Goal: Check status

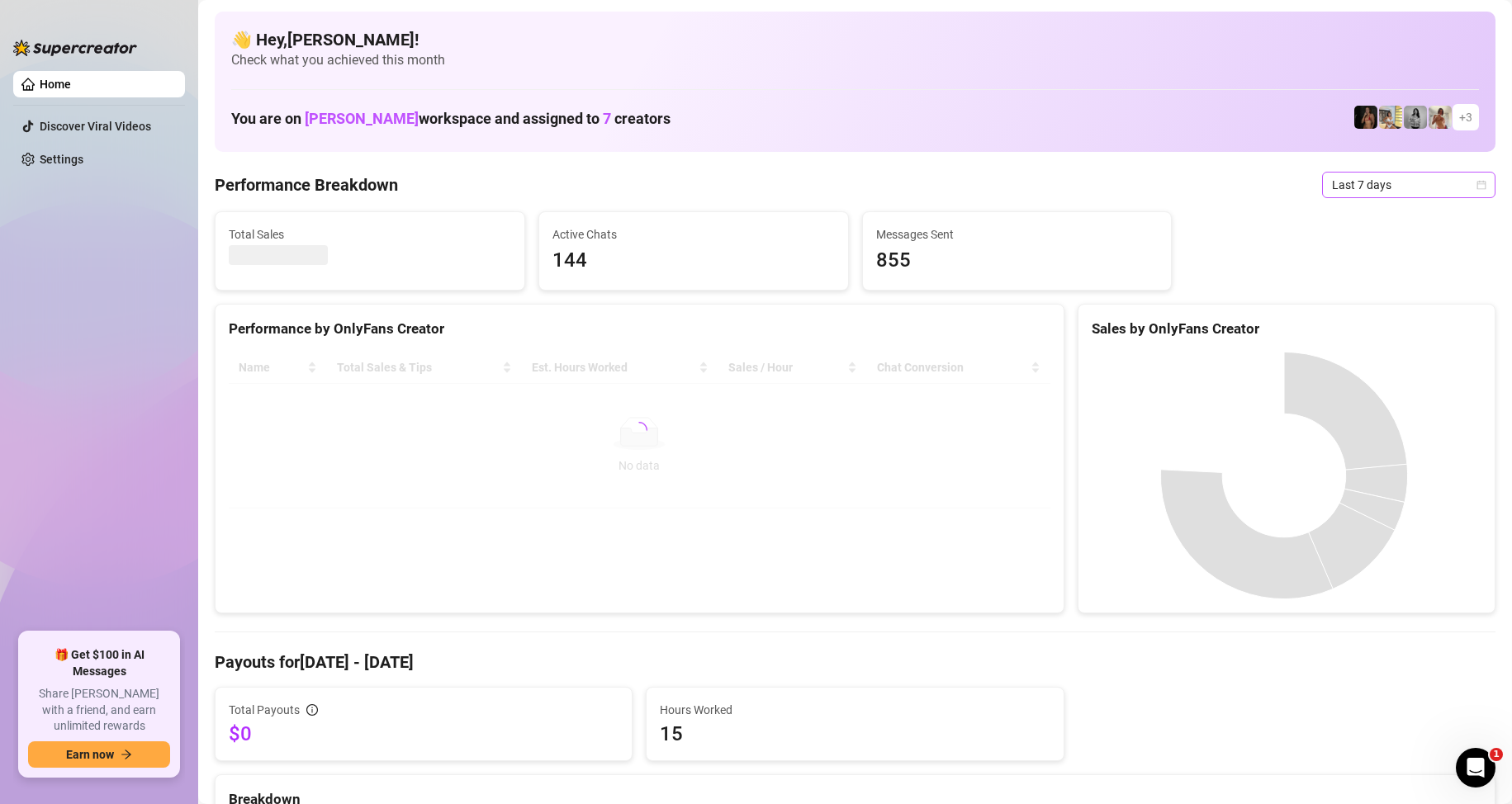
click at [1382, 181] on span "Last 7 days" at bounding box center [1408, 184] width 153 height 24
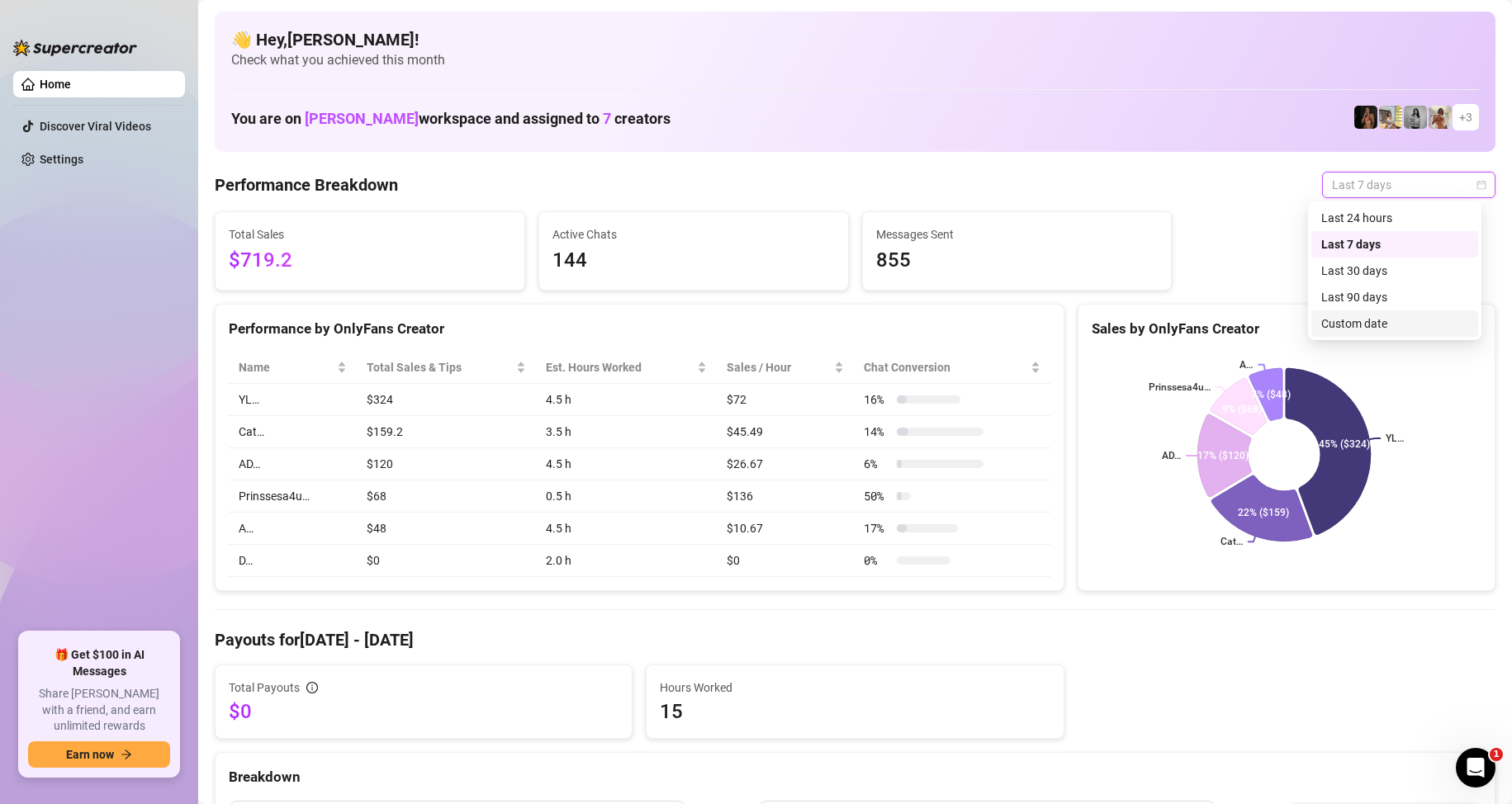
click at [1370, 320] on div "Custom date" at bounding box center [1394, 323] width 147 height 18
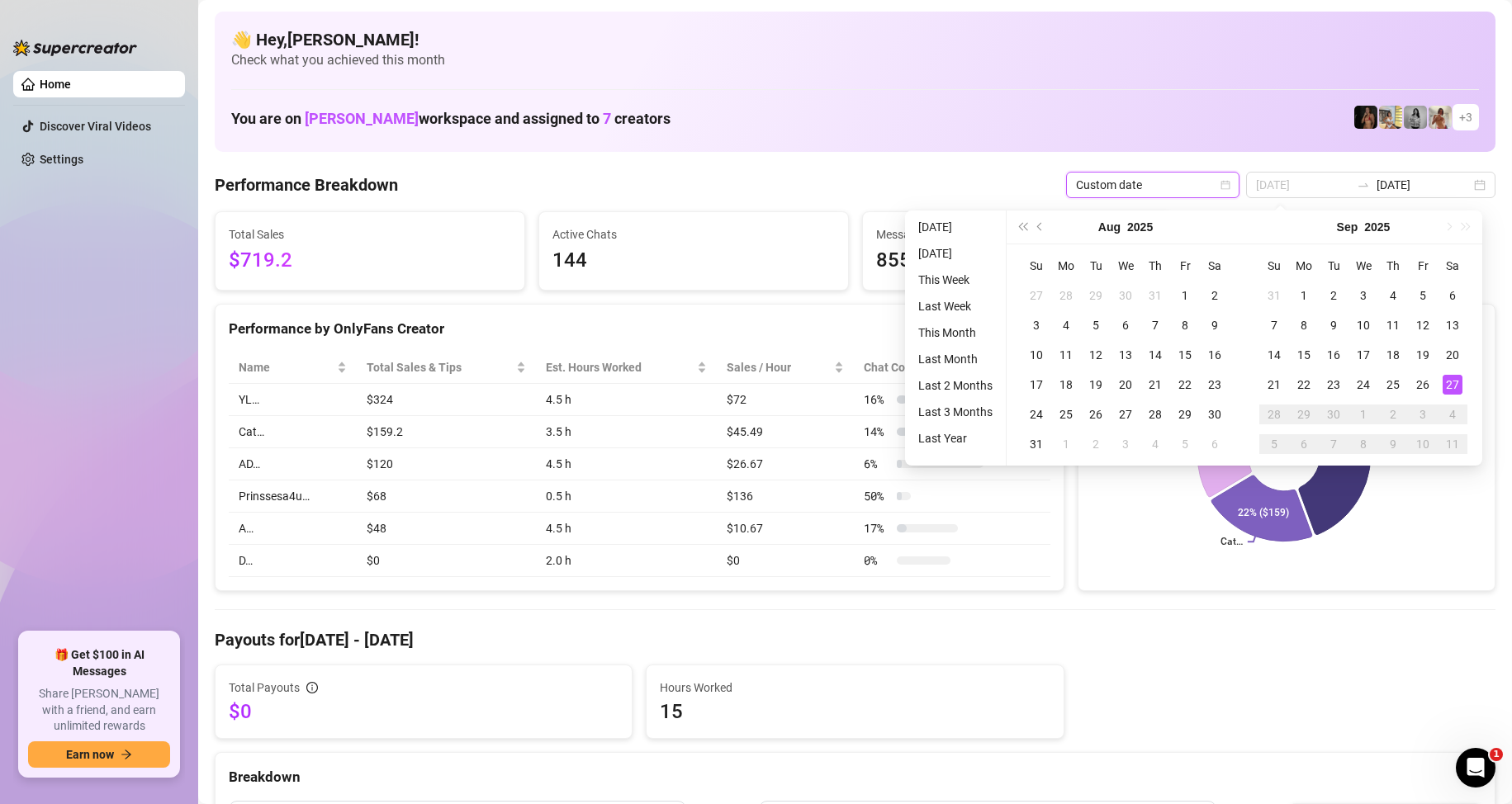
type input "[DATE]"
click at [1452, 383] on div "27" at bounding box center [1453, 385] width 20 height 20
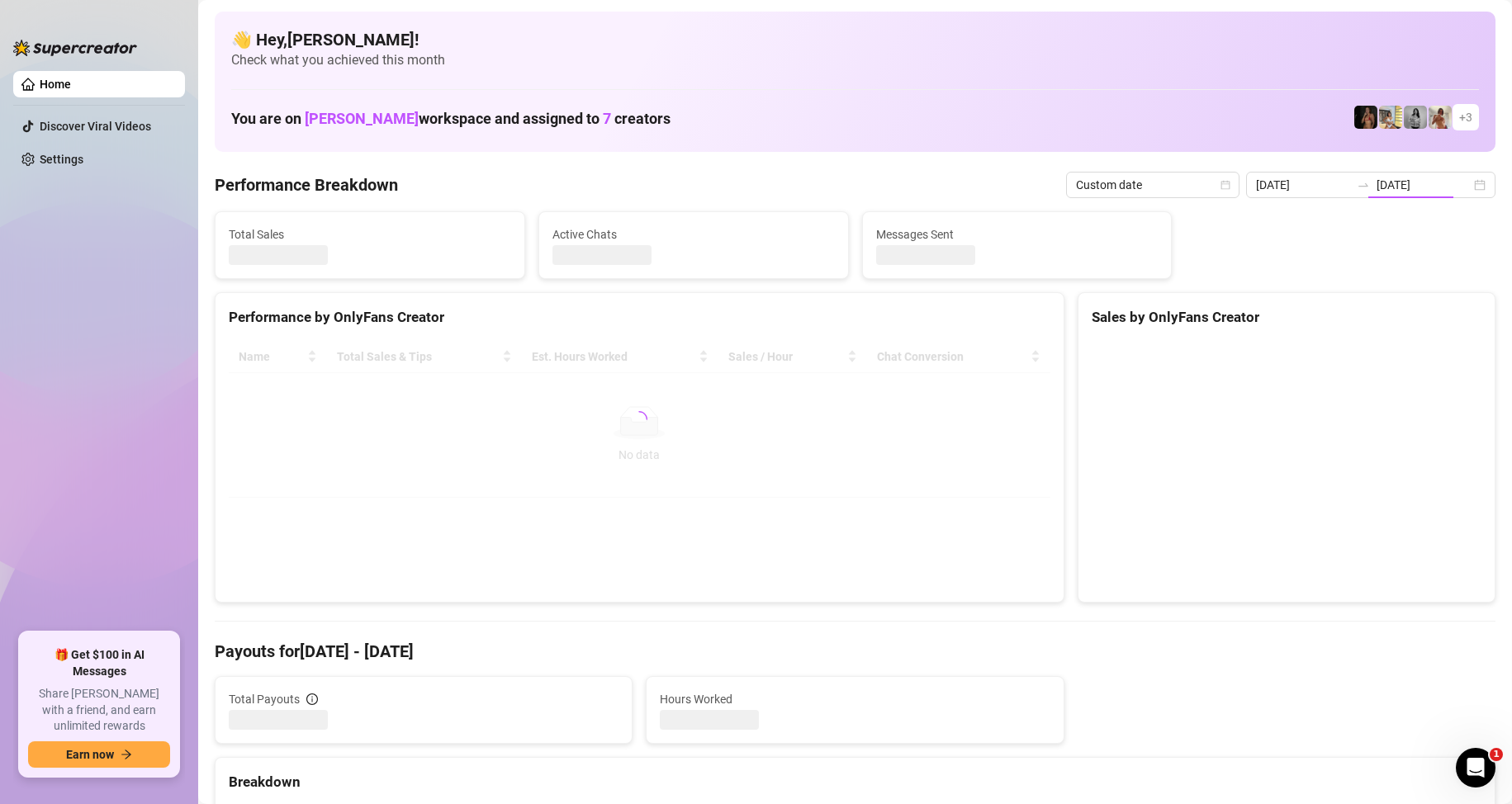
type input "[DATE]"
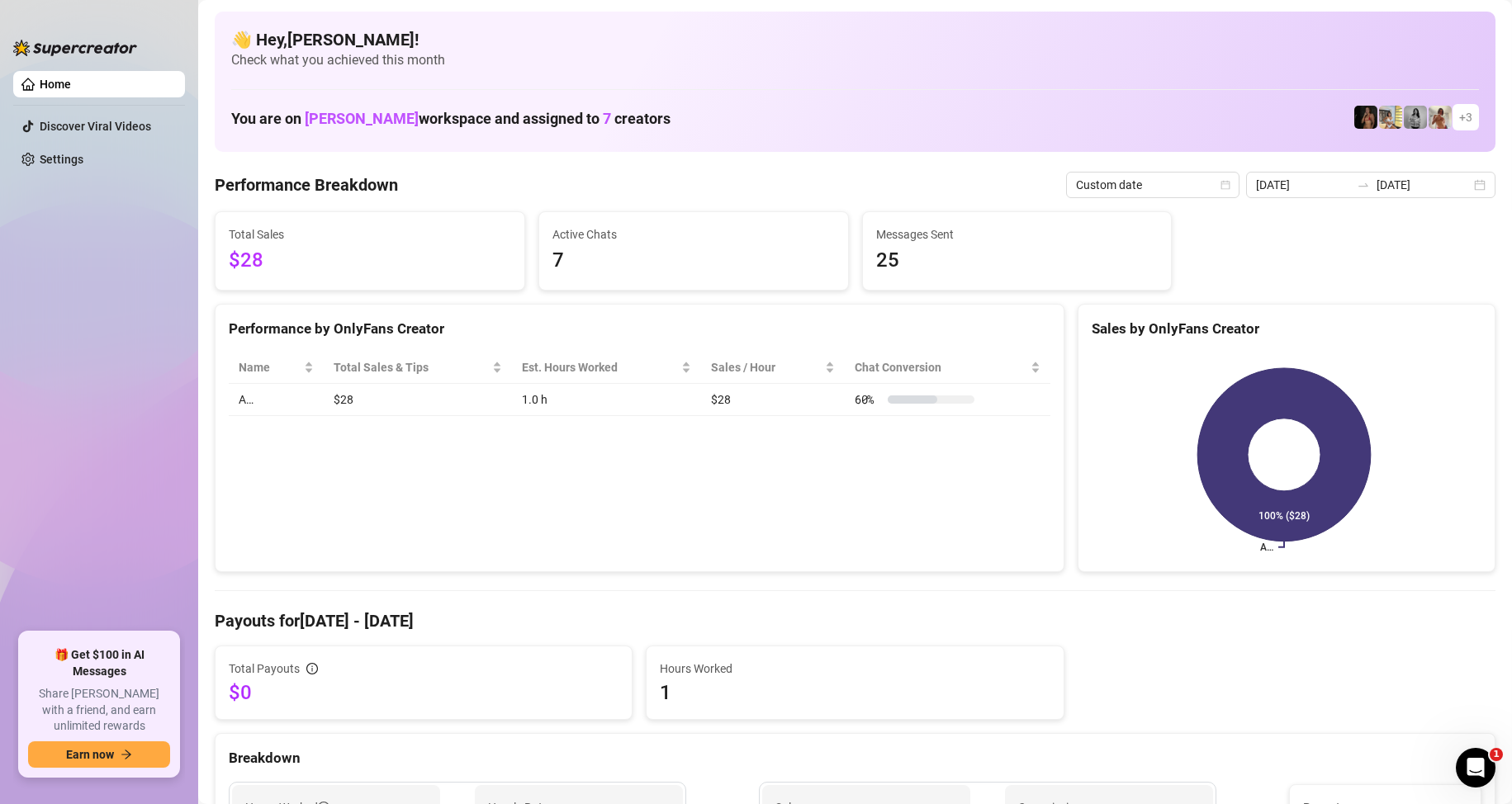
drag, startPoint x: 221, startPoint y: 266, endPoint x: 234, endPoint y: 264, distance: 13.2
click at [230, 265] on div "Total Sales $28" at bounding box center [370, 251] width 309 height 77
drag, startPoint x: 227, startPoint y: 264, endPoint x: 462, endPoint y: 217, distance: 239.7
click at [289, 255] on div "Total Sales $28" at bounding box center [370, 251] width 309 height 77
click at [686, 185] on div "Performance Breakdown Custom date [DATE] [DATE]" at bounding box center [856, 184] width 1281 height 26
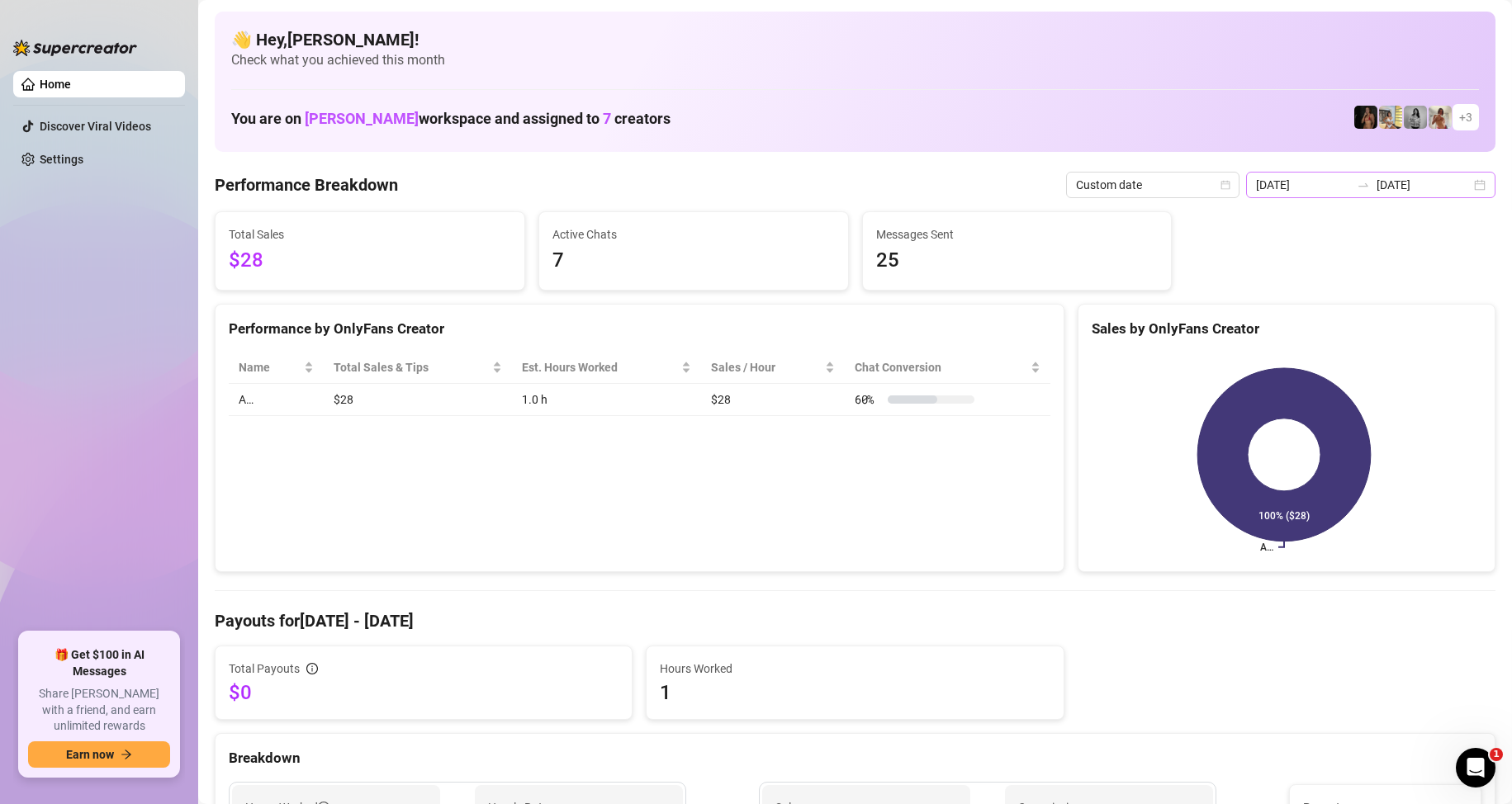
click at [1469, 186] on div "[DATE] [DATE]" at bounding box center [1371, 184] width 250 height 26
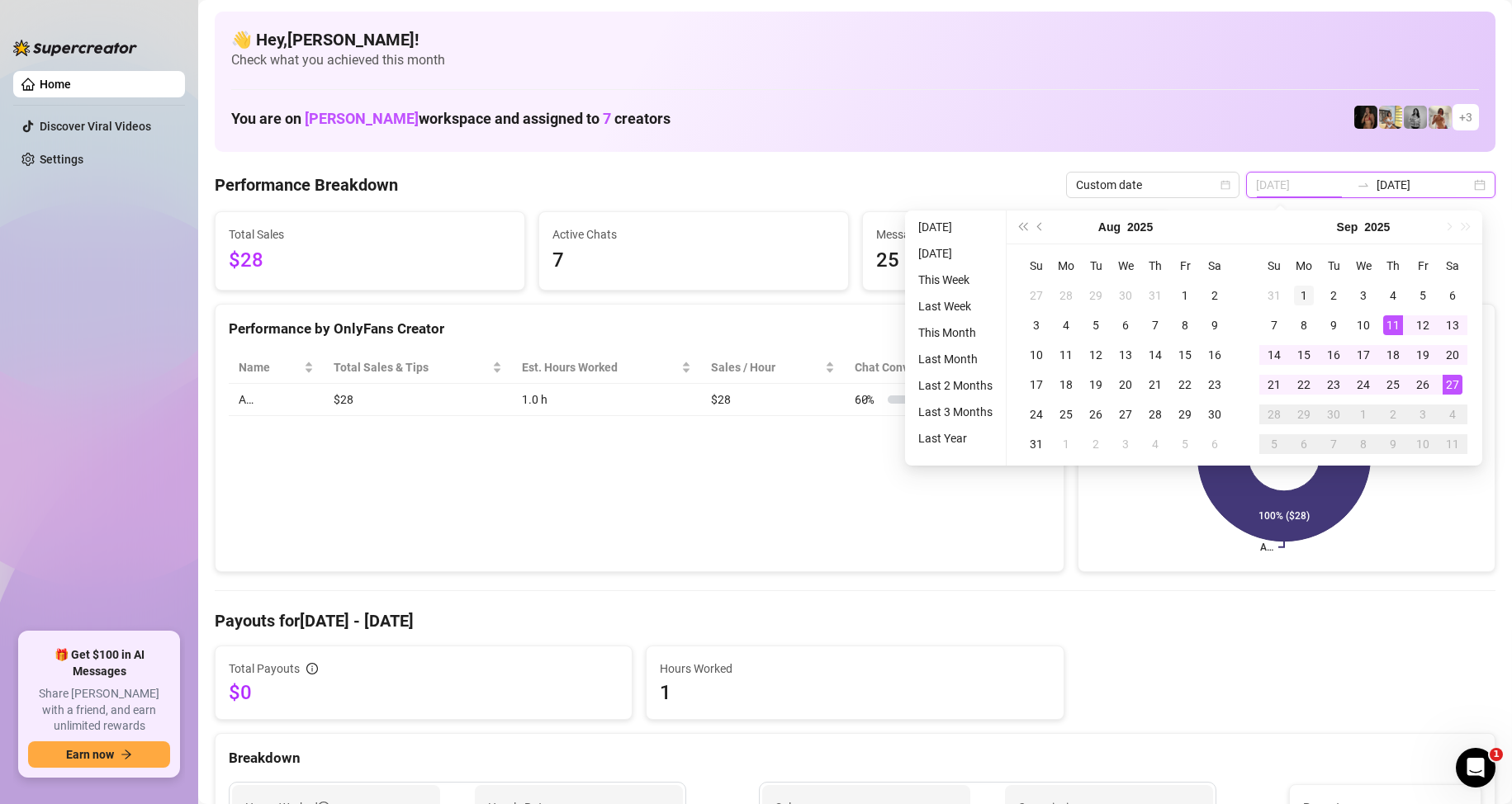
type input "[DATE]"
click at [1310, 294] on div "1" at bounding box center [1304, 295] width 20 height 20
type input "[DATE]"
click at [1452, 383] on div "27" at bounding box center [1453, 385] width 20 height 20
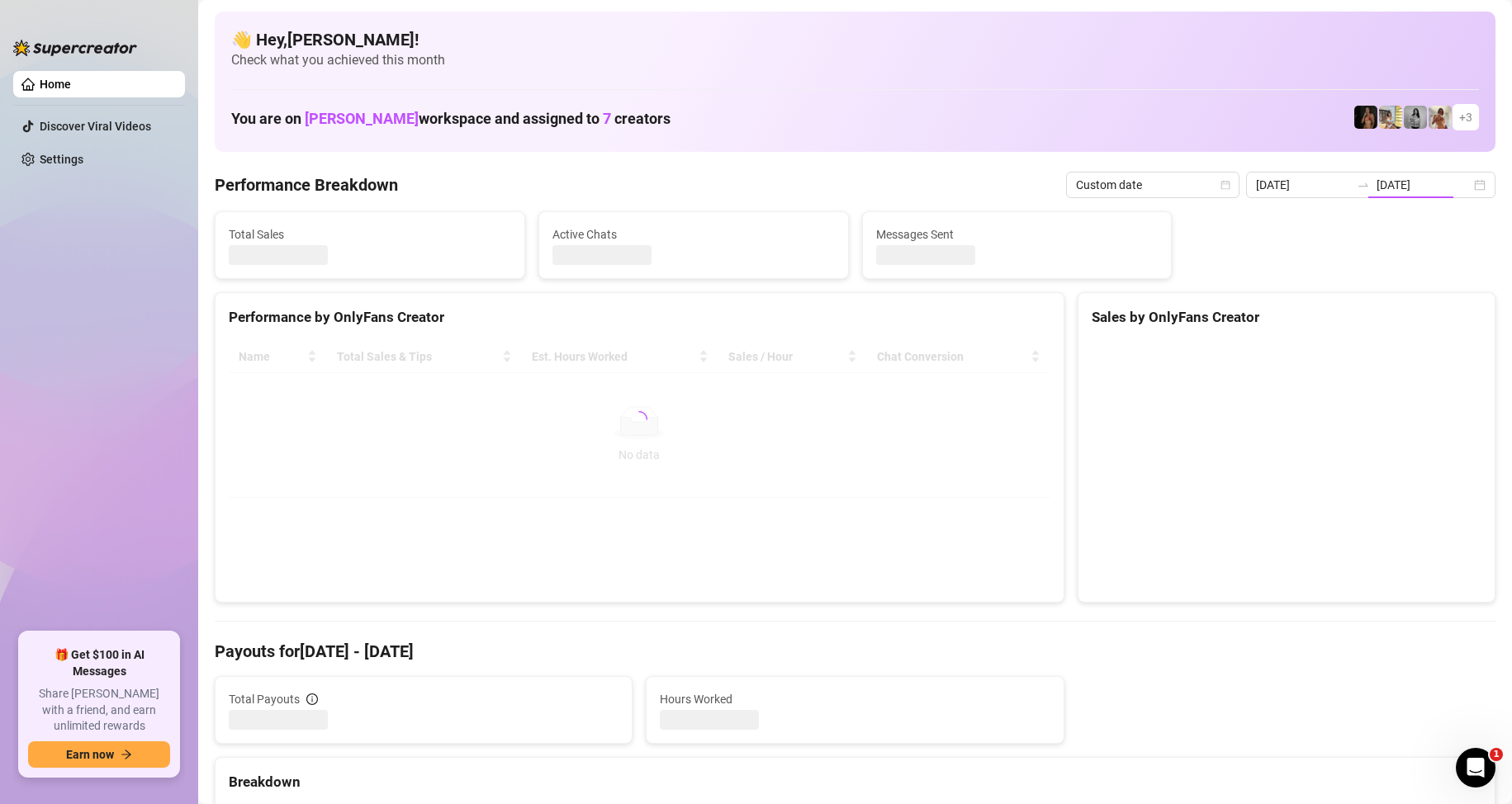
type input "[DATE]"
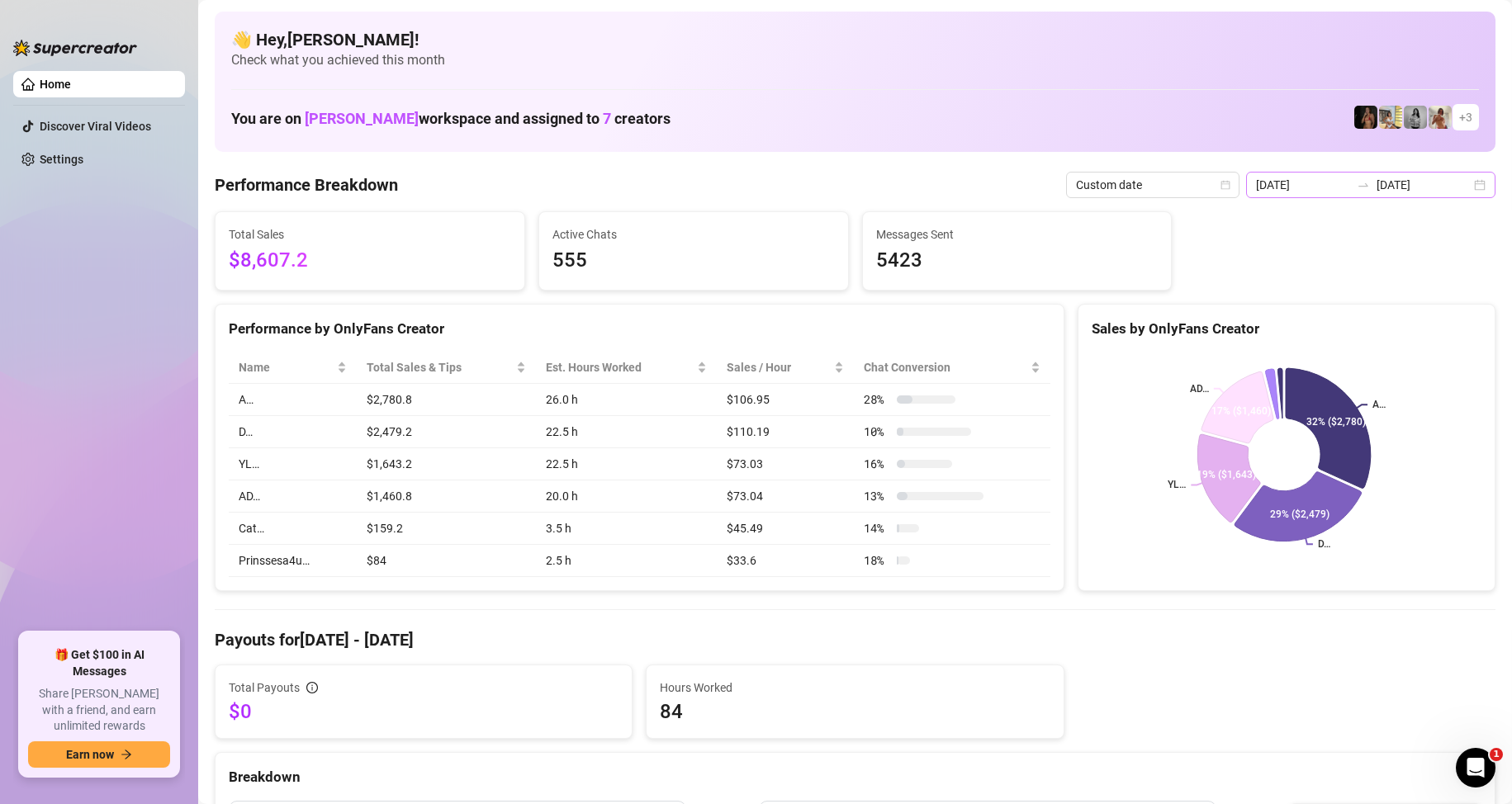
click at [1460, 192] on div "[DATE] [DATE]" at bounding box center [1371, 184] width 250 height 26
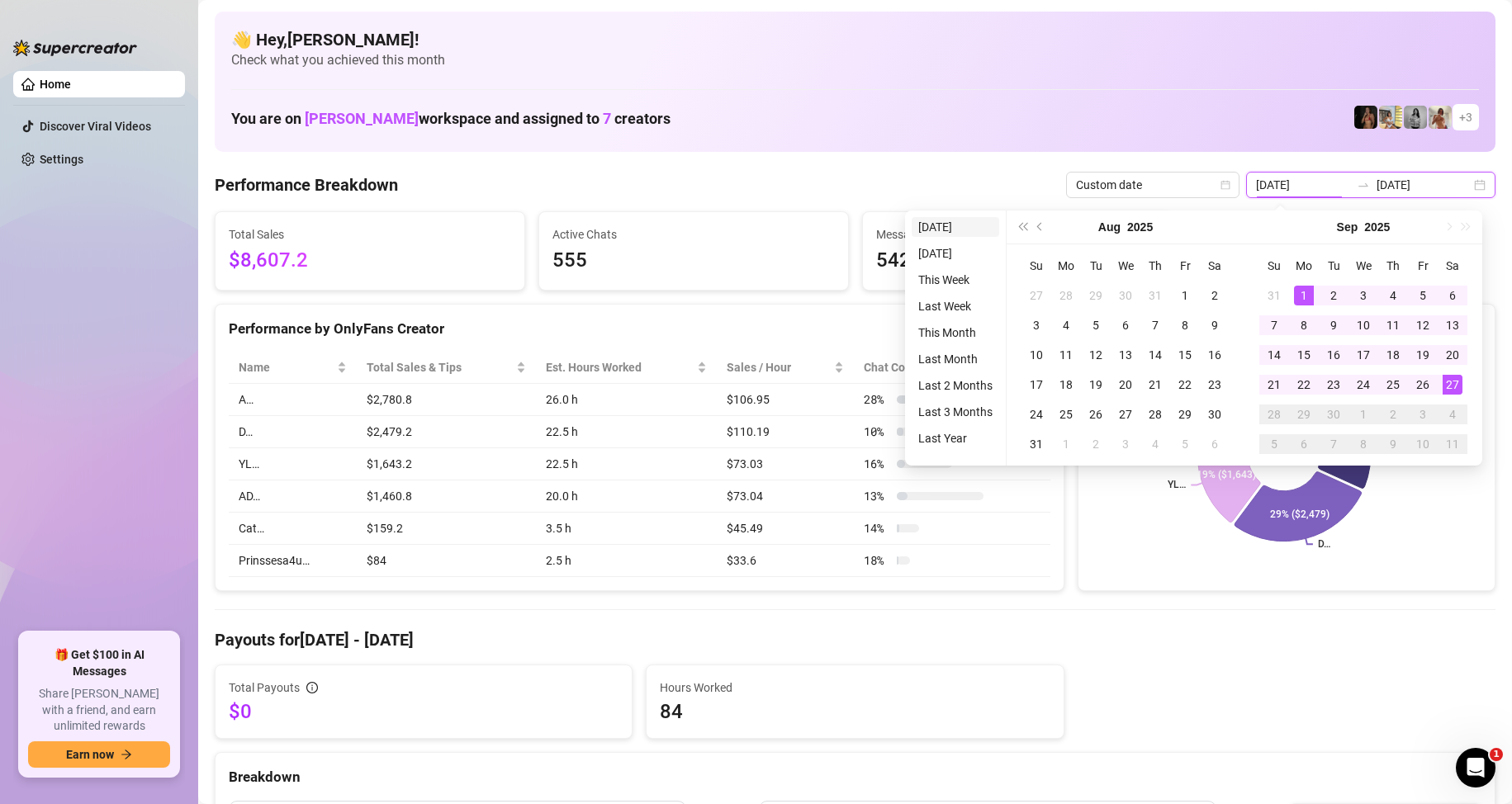
type input "[DATE]"
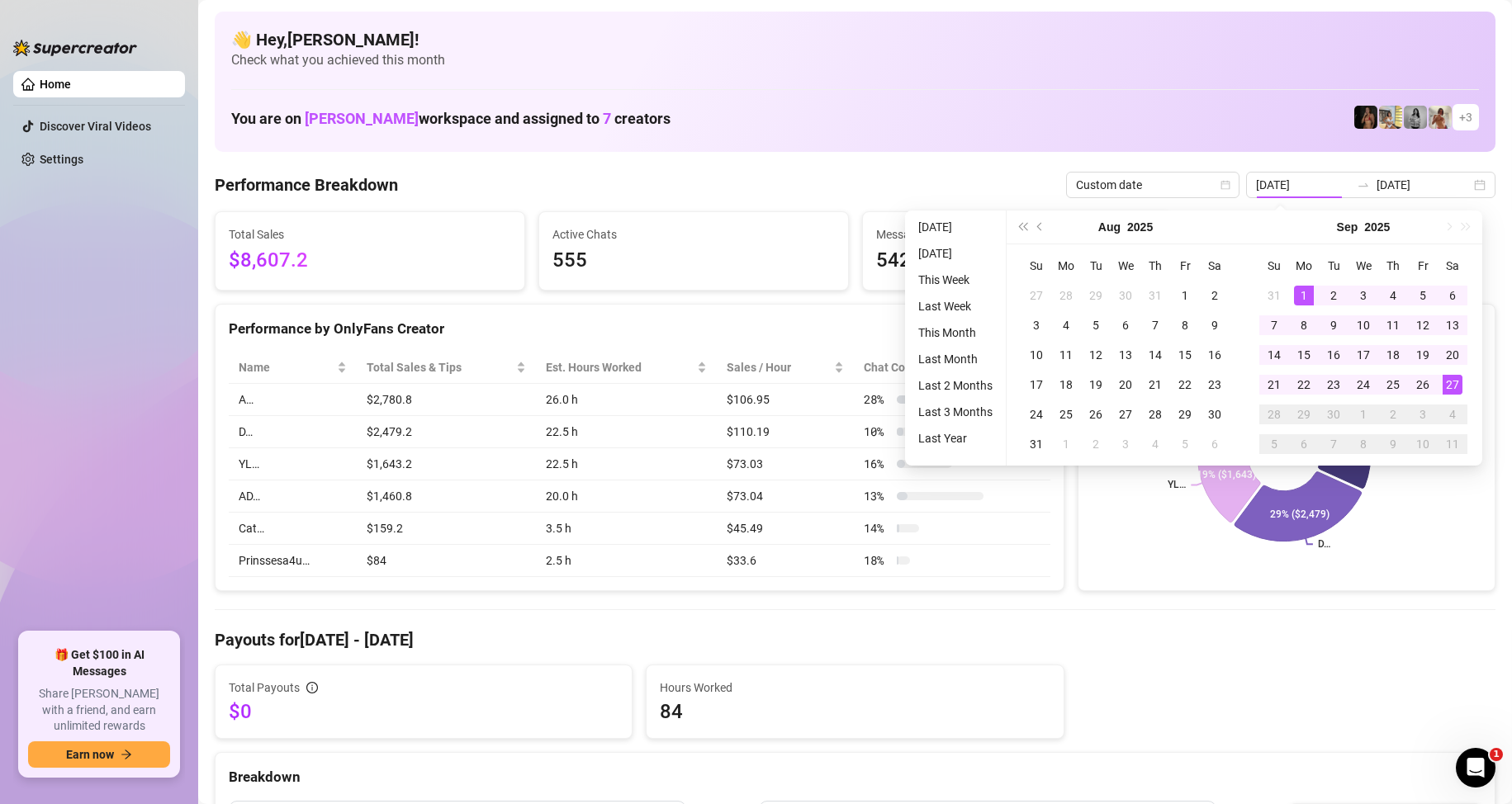
click at [968, 133] on div "You are on [PERSON_NAME] workspace and assigned to 7 creators + 3" at bounding box center [856, 117] width 1248 height 36
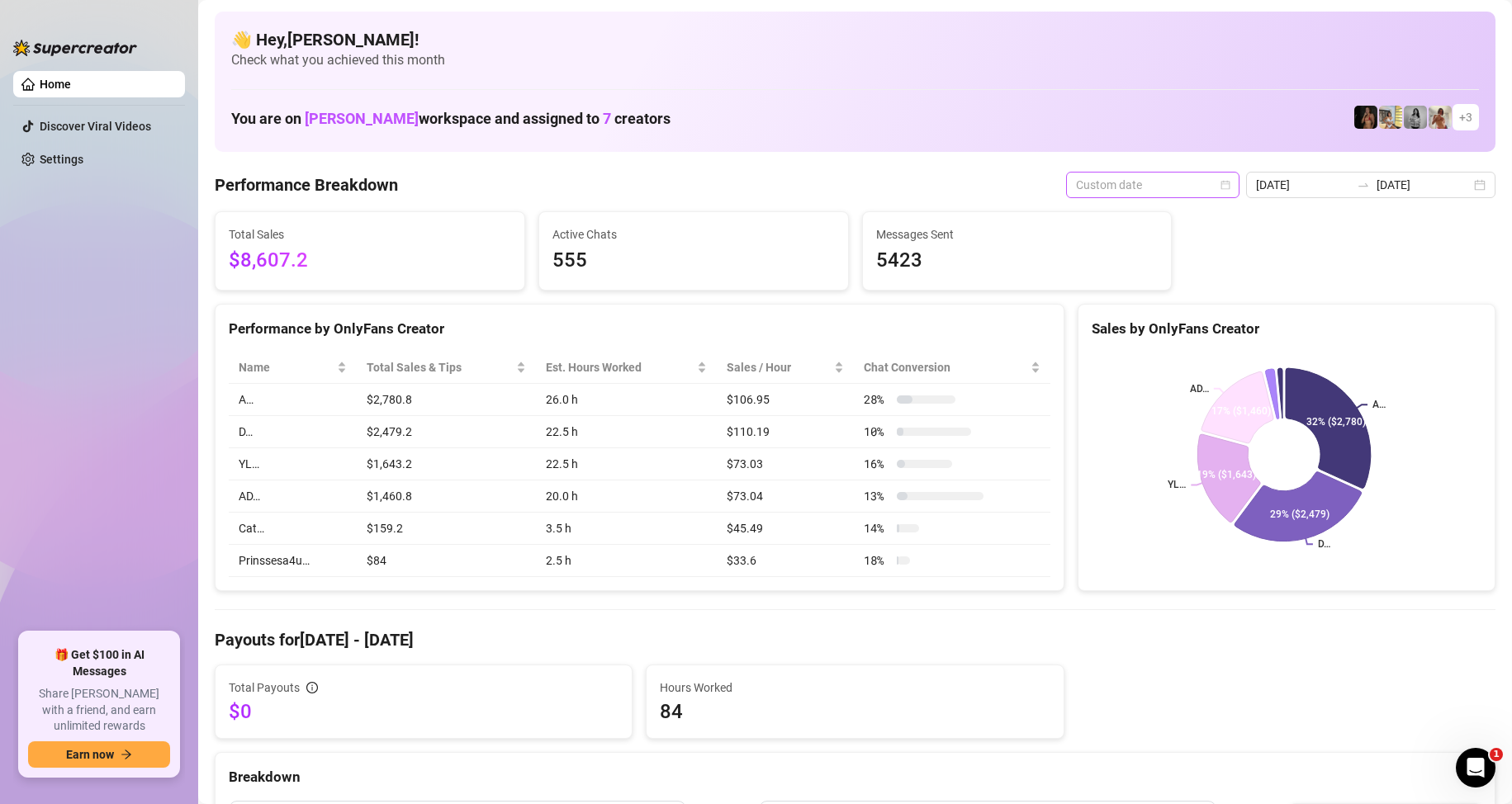
click at [1175, 193] on span "Custom date" at bounding box center [1152, 184] width 153 height 24
click at [1136, 274] on div "Last 30 days" at bounding box center [1157, 271] width 147 height 18
click at [1476, 184] on icon "calendar" at bounding box center [1481, 184] width 10 height 10
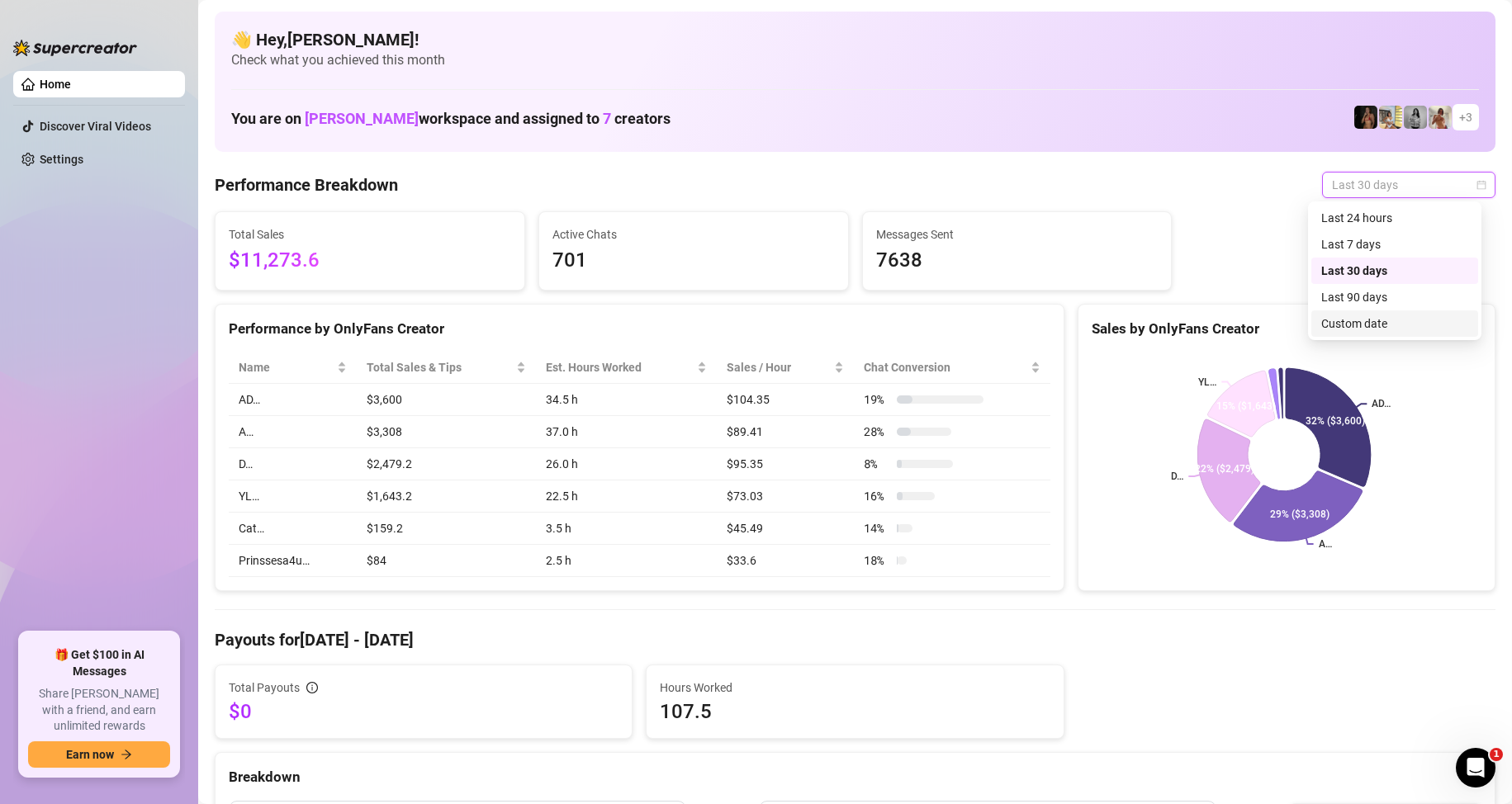
click at [1366, 325] on div "Custom date" at bounding box center [1394, 323] width 147 height 18
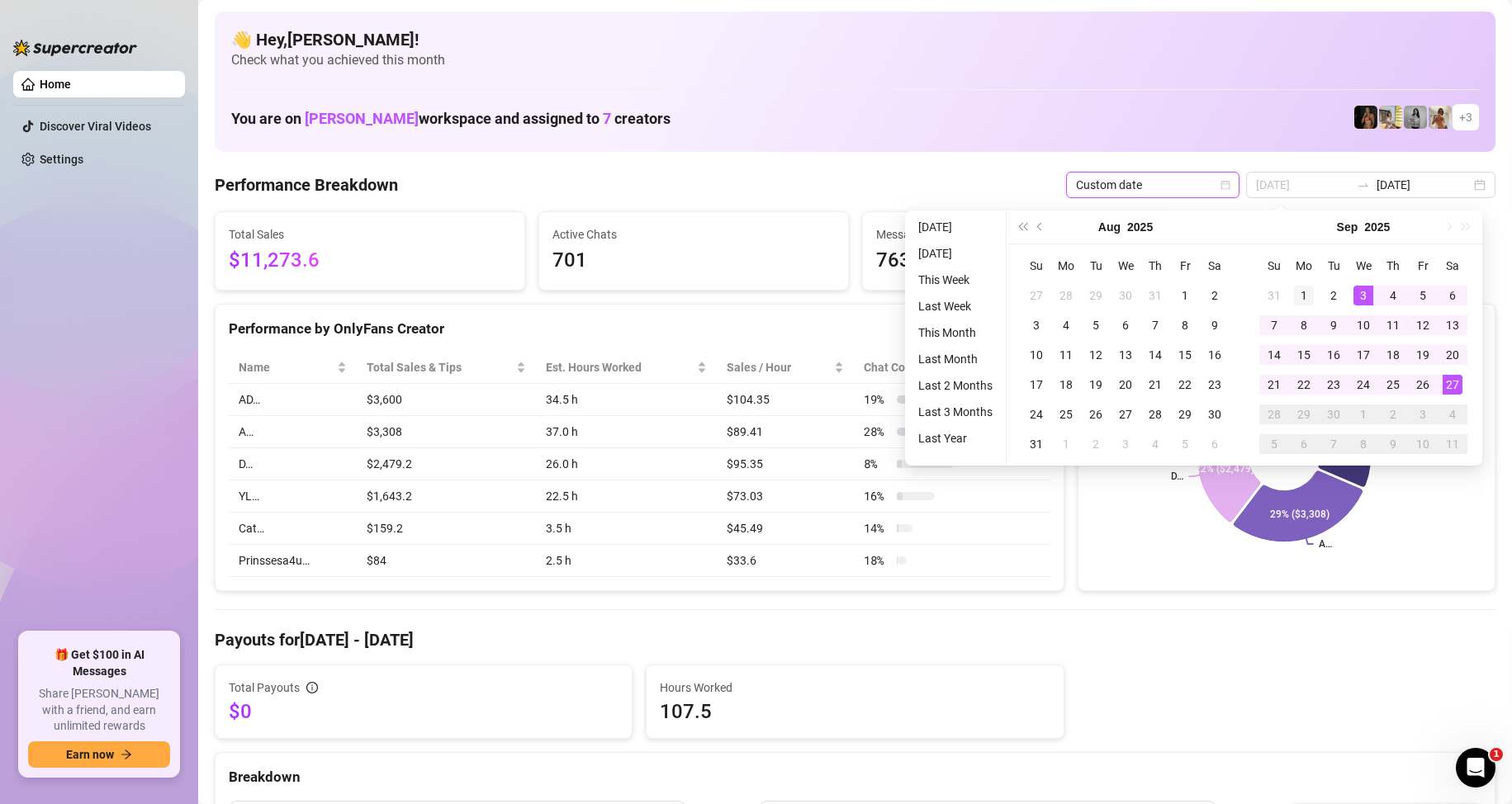
type input "[DATE]"
click at [1298, 294] on div "1" at bounding box center [1304, 295] width 20 height 20
type input "[DATE]"
click at [1449, 385] on div "27" at bounding box center [1453, 385] width 20 height 20
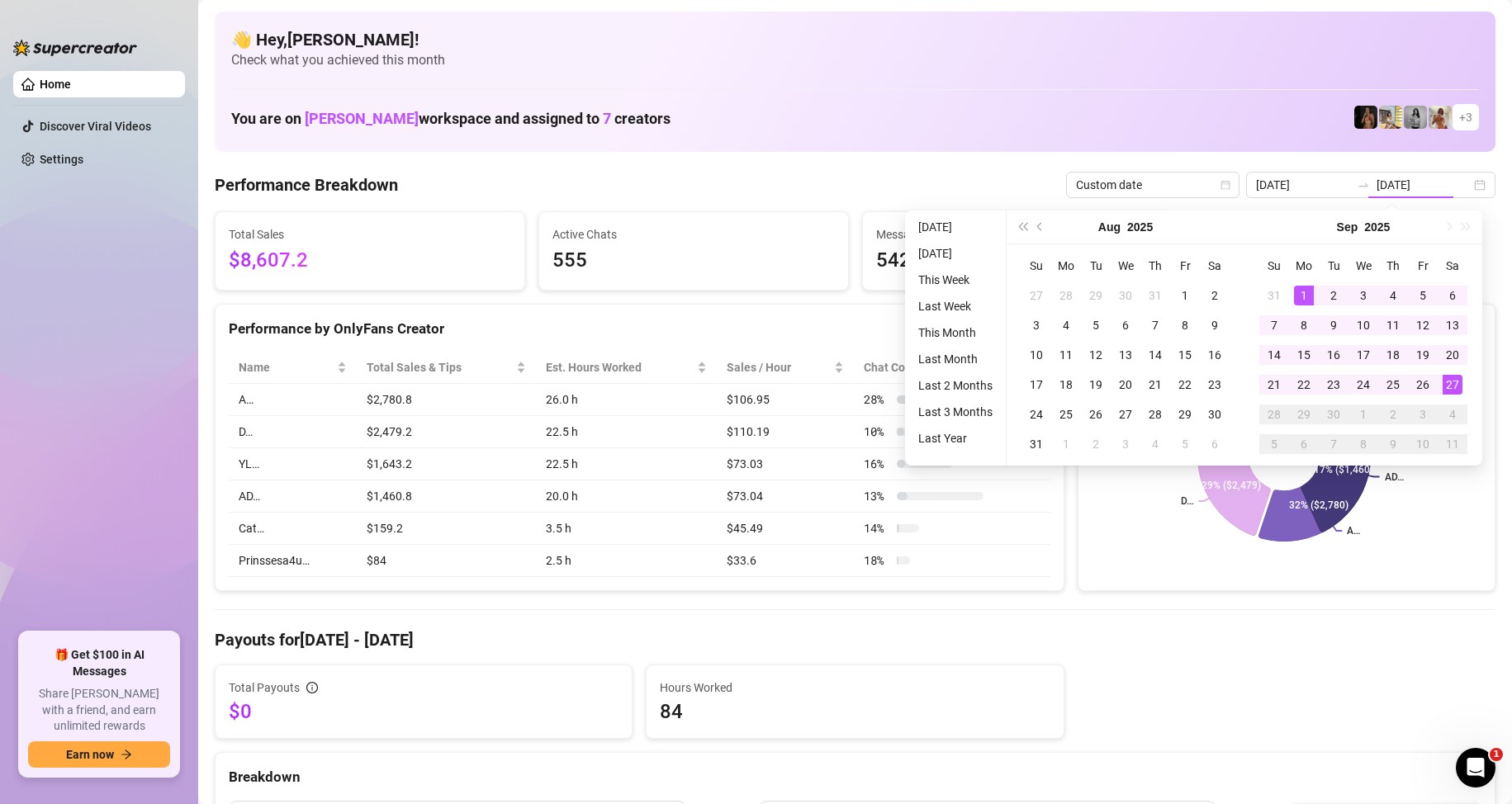
type input "[DATE]"
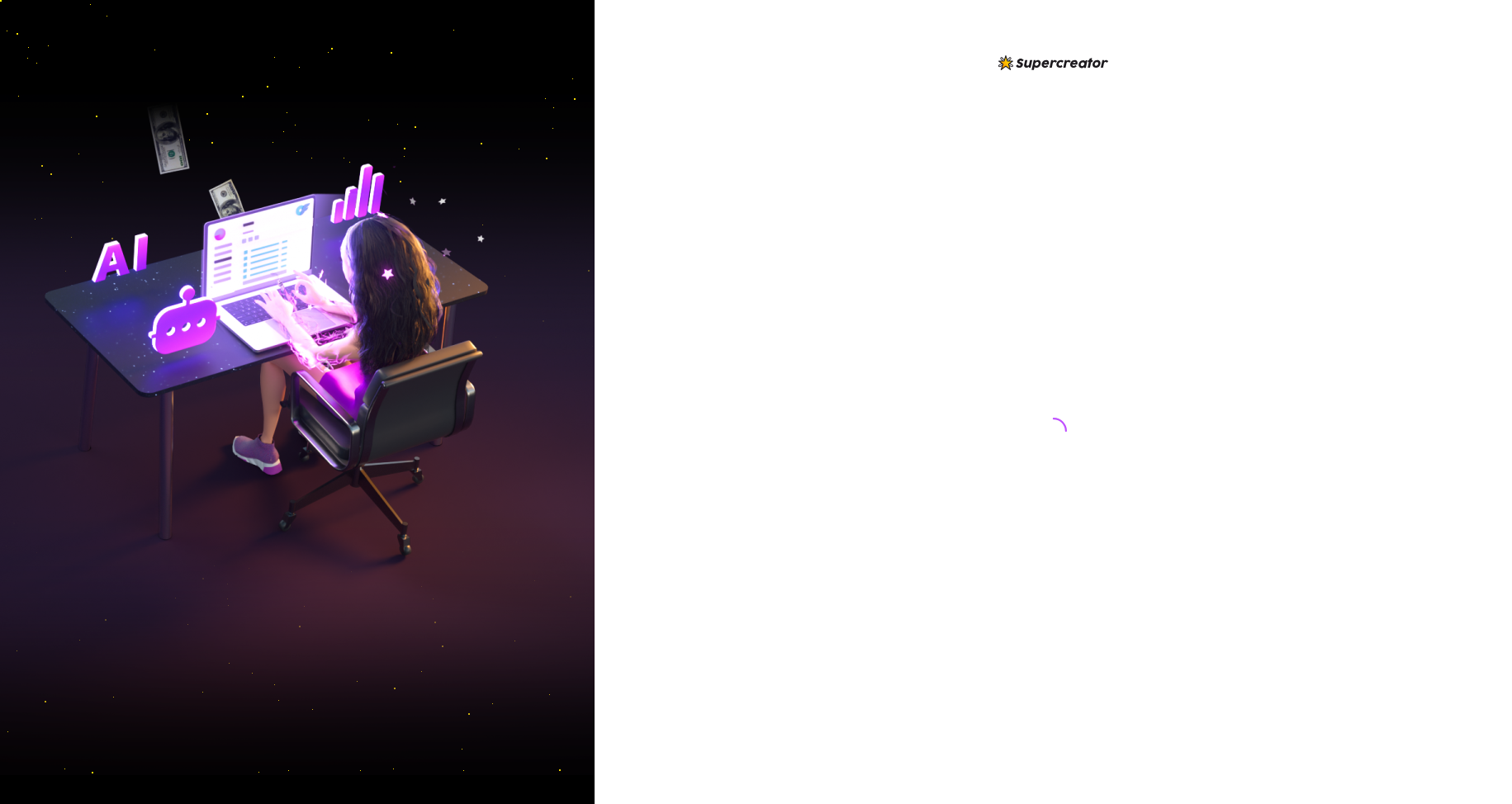
click at [1022, 221] on div at bounding box center [1053, 415] width 368 height 725
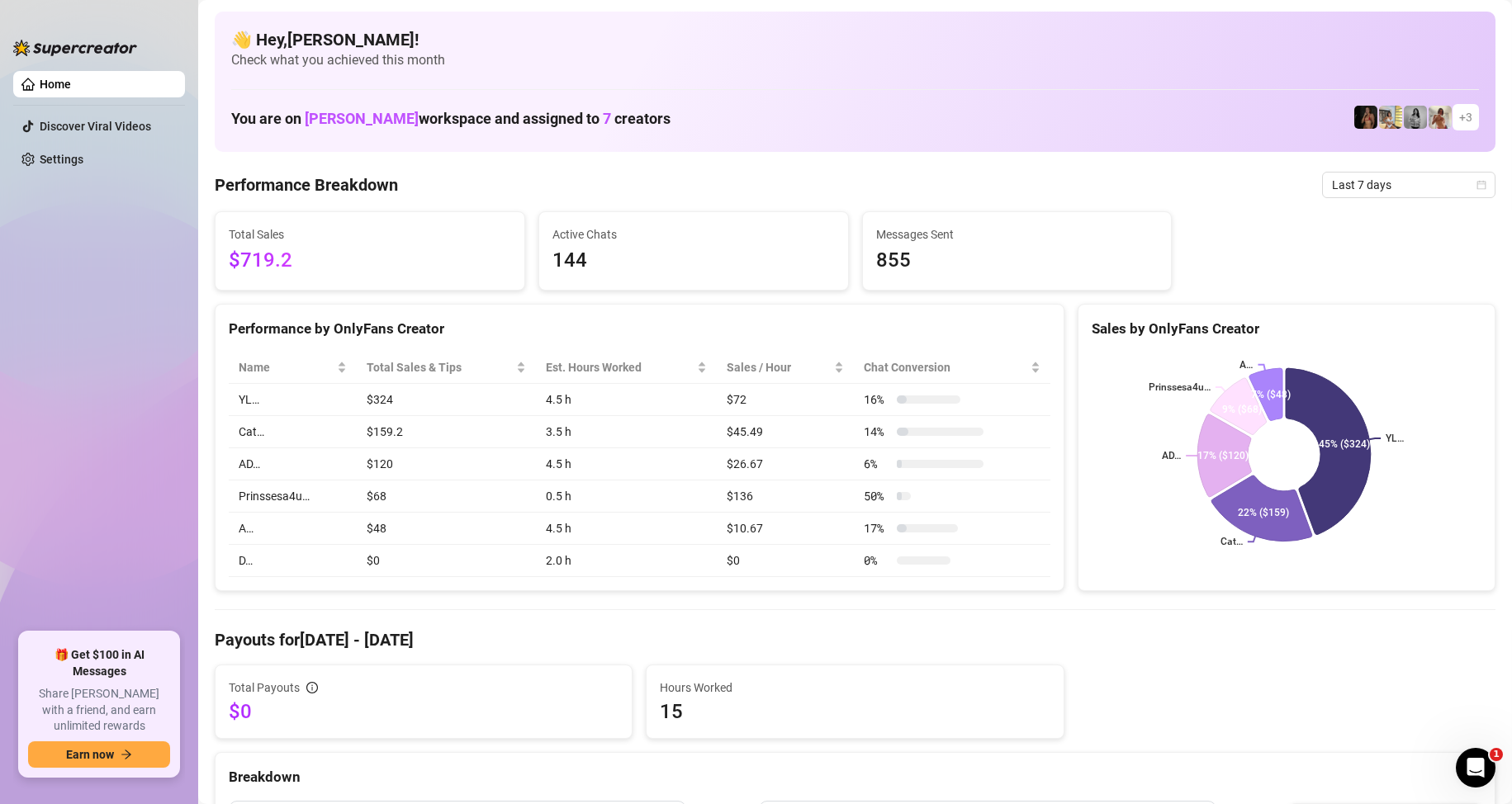
click at [976, 215] on div "Messages Sent 855" at bounding box center [1017, 251] width 309 height 77
click at [1379, 180] on span "Last 7 days" at bounding box center [1408, 184] width 153 height 24
click at [1377, 321] on div "Custom date" at bounding box center [1394, 323] width 147 height 18
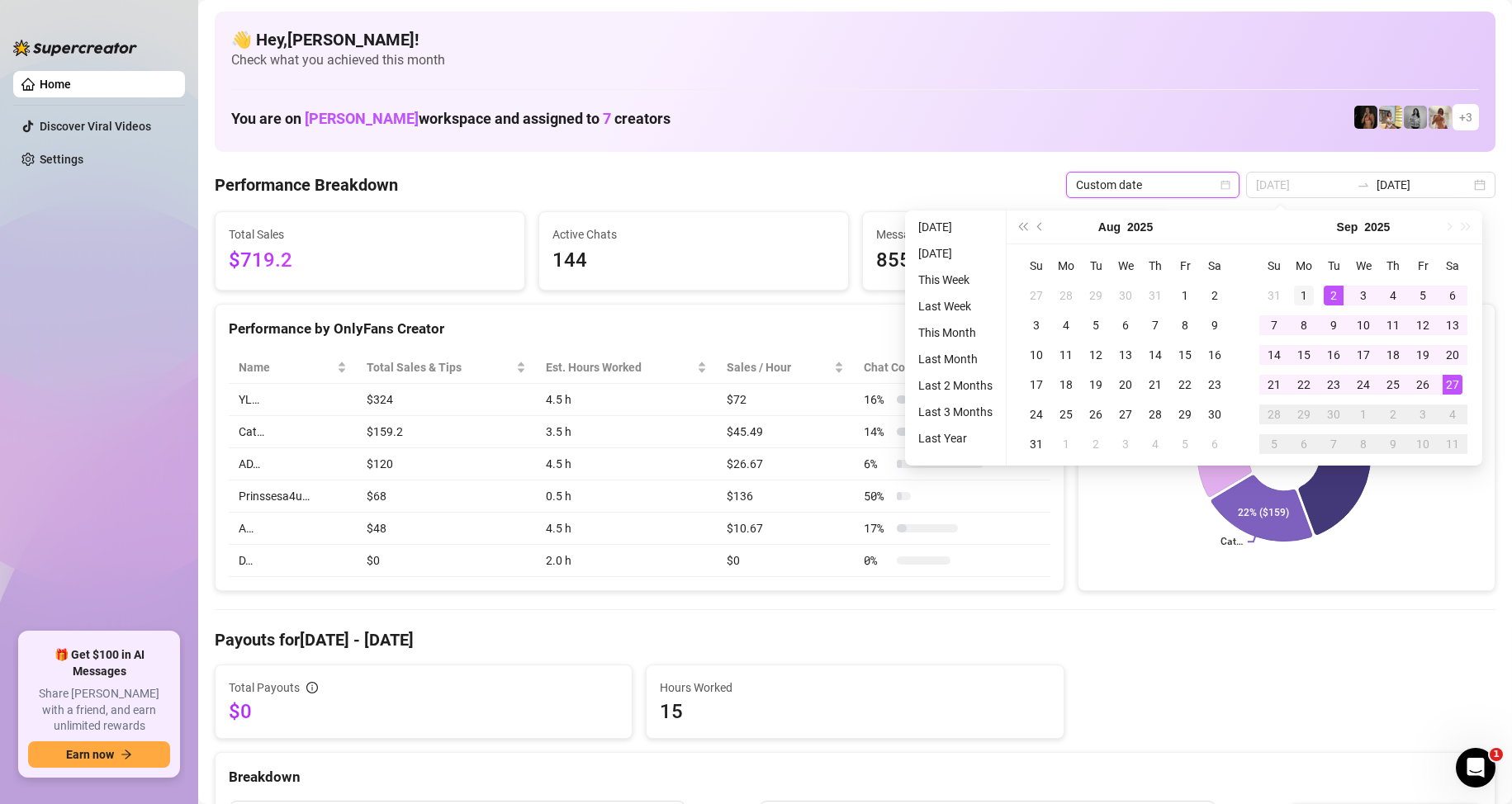
type input "[DATE]"
click at [1305, 288] on div "1" at bounding box center [1304, 295] width 20 height 20
type input "[DATE]"
click at [1450, 379] on div "27" at bounding box center [1453, 385] width 20 height 20
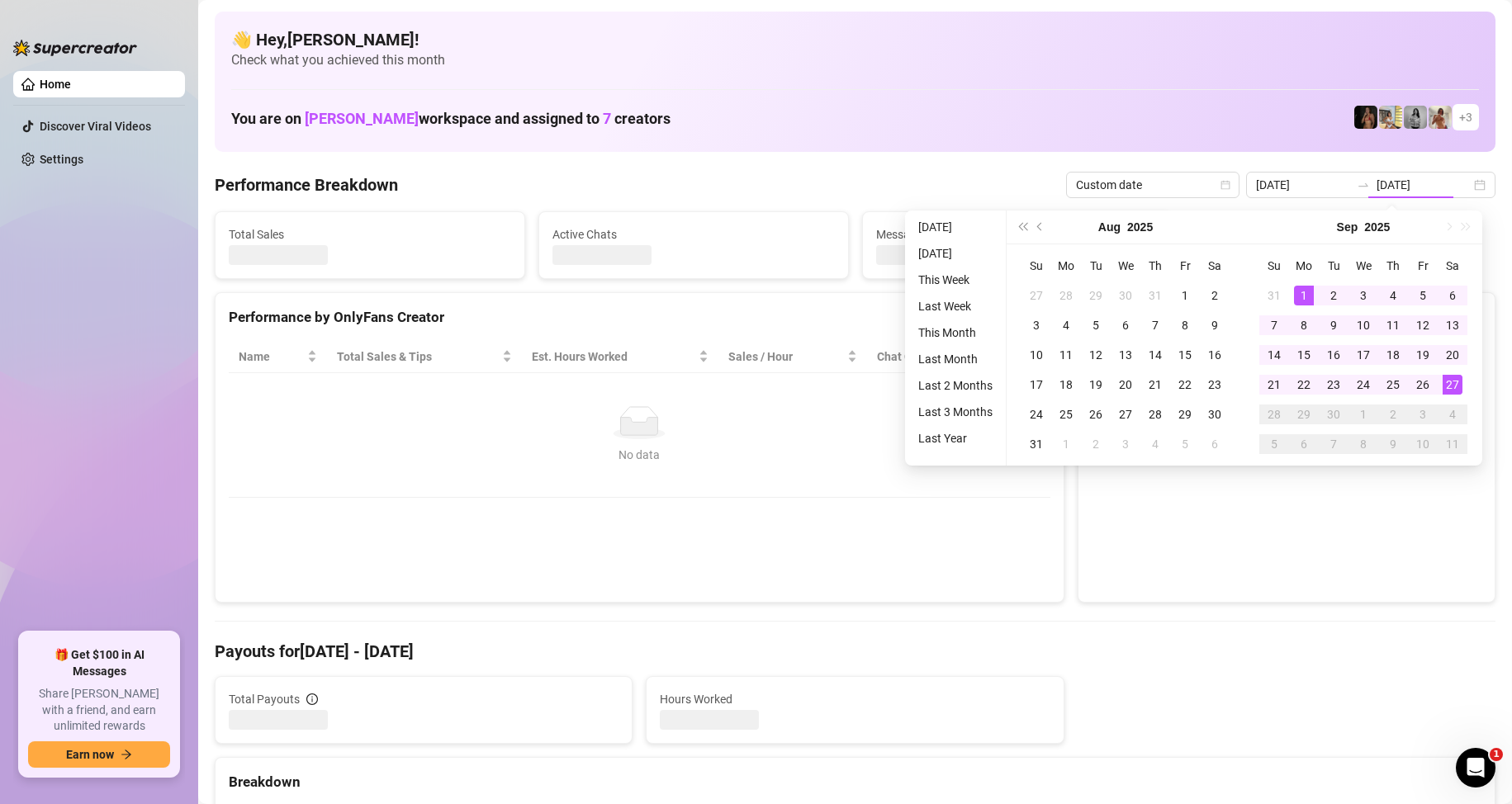
type input "[DATE]"
